Goal: Find specific fact: Find specific fact

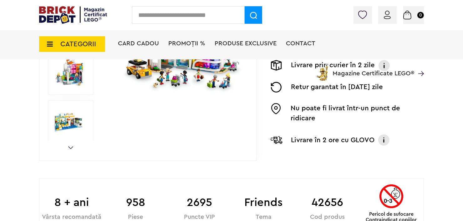
scroll to position [216, 0]
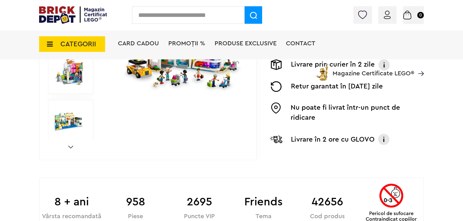
click at [73, 148] on link "Next" at bounding box center [70, 147] width 5 height 3
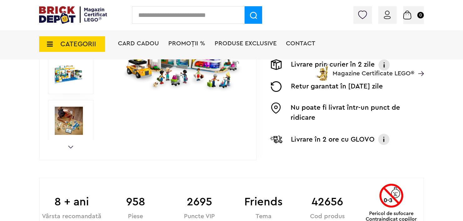
click at [72, 147] on link "Next" at bounding box center [70, 147] width 5 height 3
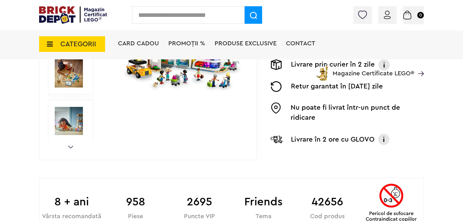
click at [72, 146] on link "Next" at bounding box center [70, 147] width 5 height 3
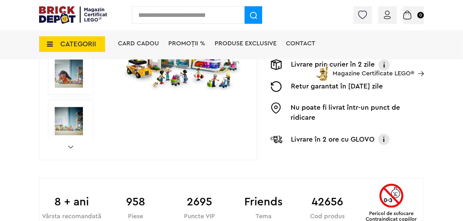
click at [72, 146] on link "Next" at bounding box center [70, 147] width 5 height 3
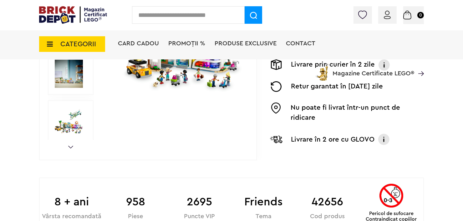
click at [72, 146] on link "Next" at bounding box center [70, 147] width 5 height 3
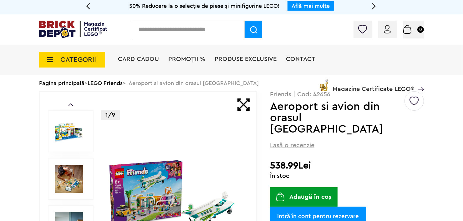
scroll to position [0, 0]
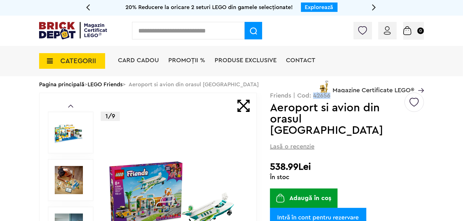
drag, startPoint x: 312, startPoint y: 96, endPoint x: 329, endPoint y: 97, distance: 16.6
click at [329, 97] on p "Friends | Cod: 42656" at bounding box center [347, 96] width 154 height 6
copy p "42656"
